Goal: Information Seeking & Learning: Understand process/instructions

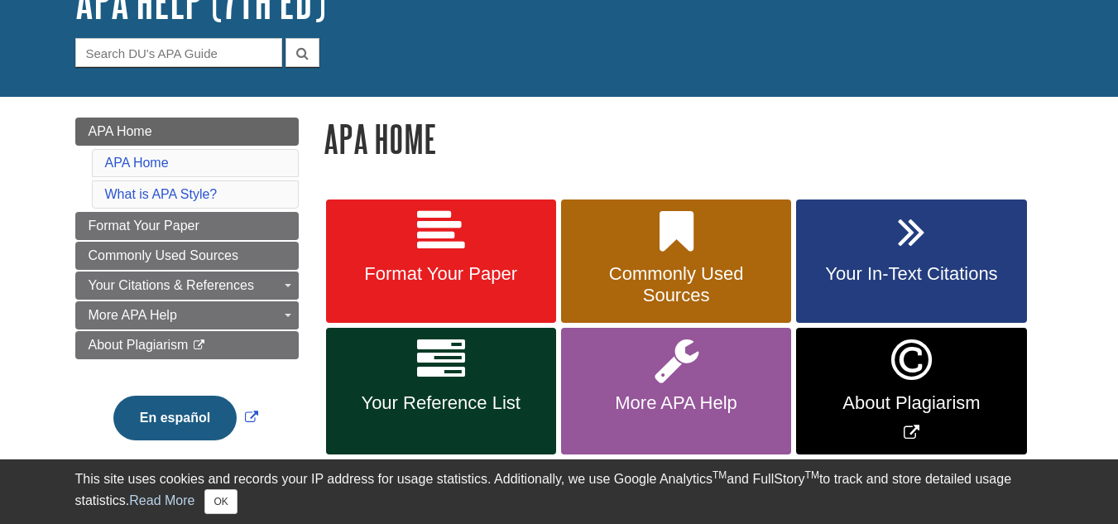
scroll to position [131, 0]
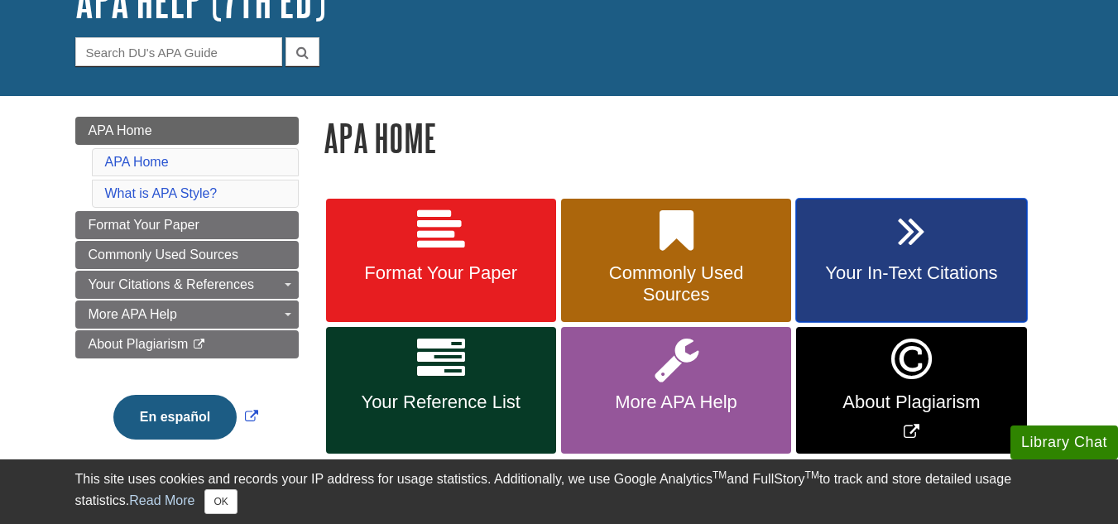
click at [878, 269] on span "Your In-Text Citations" at bounding box center [910, 273] width 205 height 22
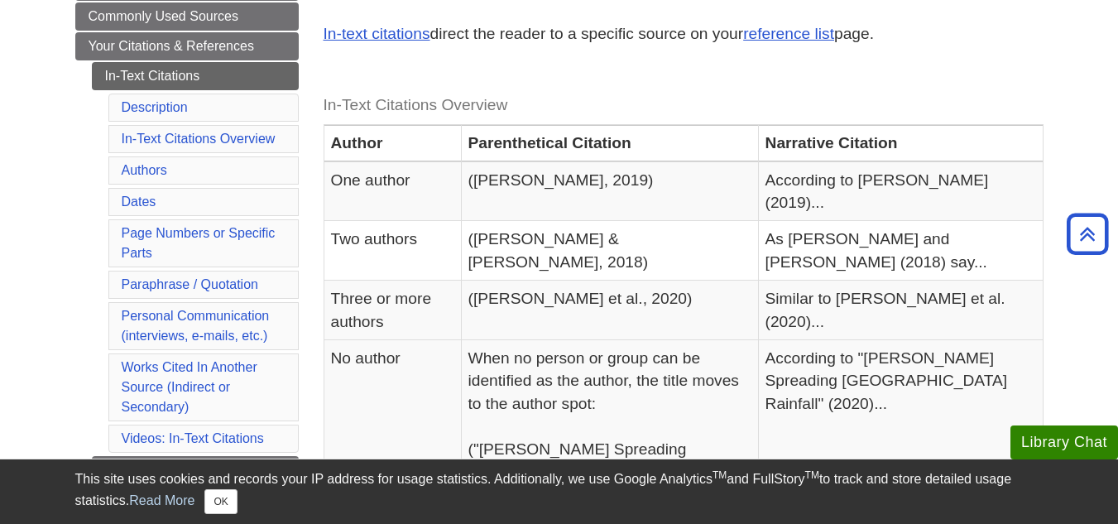
scroll to position [305, 0]
drag, startPoint x: 492, startPoint y: 250, endPoint x: 612, endPoint y: 251, distance: 120.0
click at [612, 280] on td "(Smith et al., 2020)" at bounding box center [609, 310] width 297 height 60
click at [749, 280] on td "(Smith et al., 2020)" at bounding box center [609, 310] width 297 height 60
